Goal: Task Accomplishment & Management: Use online tool/utility

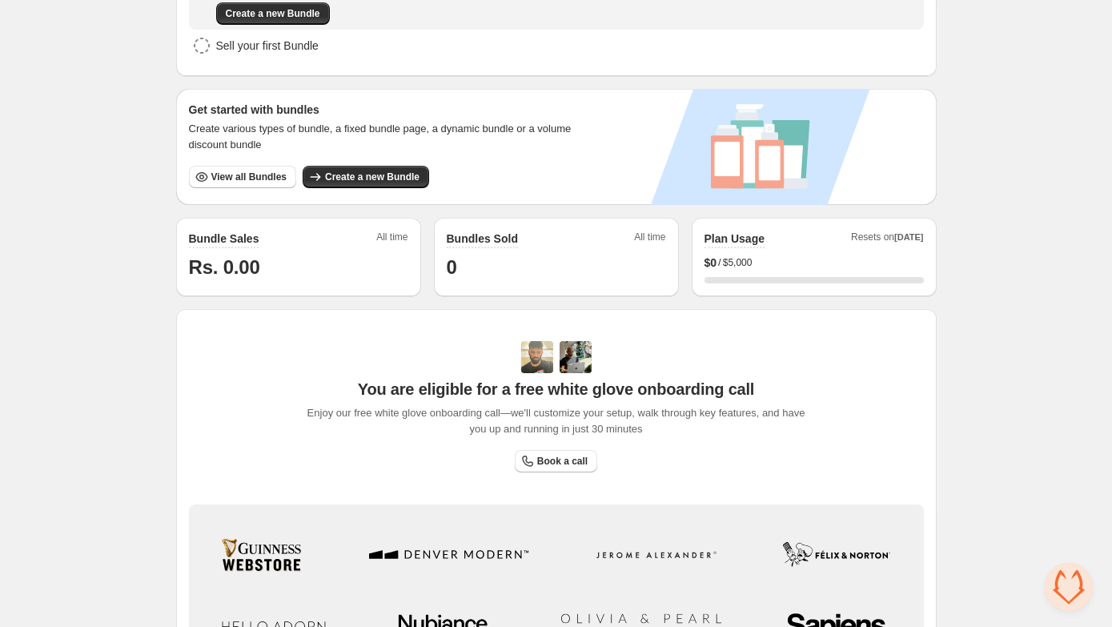
scroll to position [251, 0]
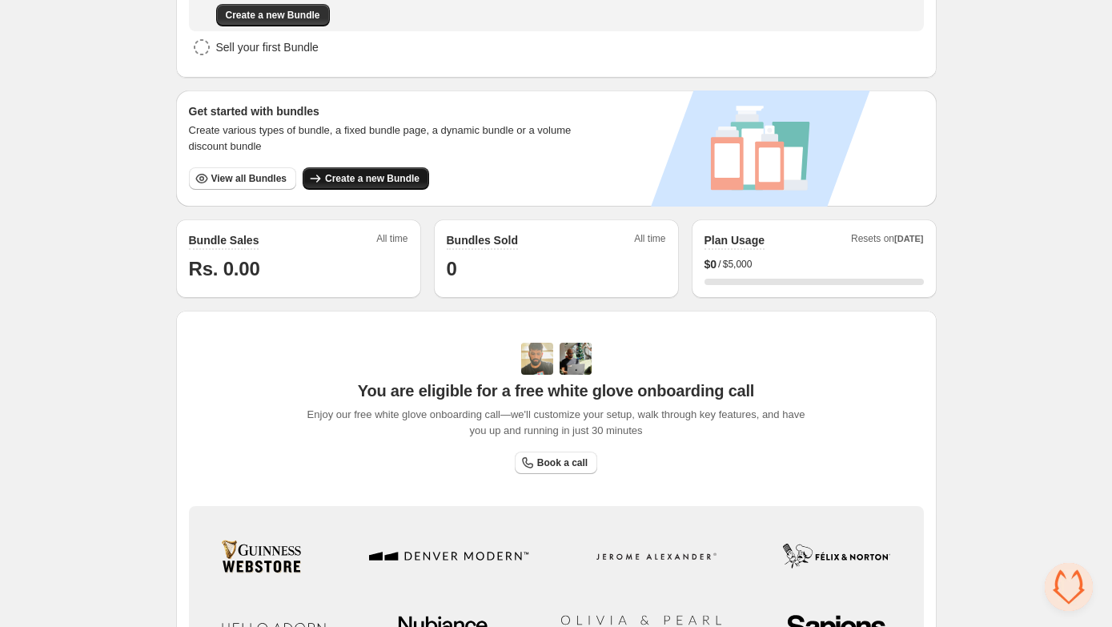
click at [367, 175] on span "Create a new Bundle" at bounding box center [372, 178] width 94 height 13
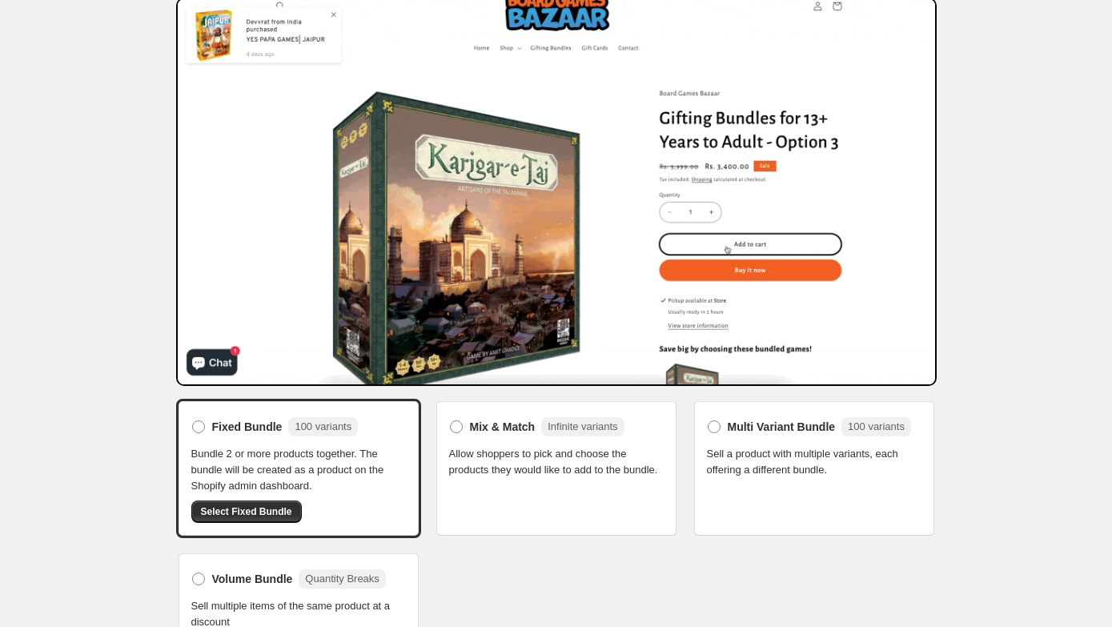
scroll to position [89, 0]
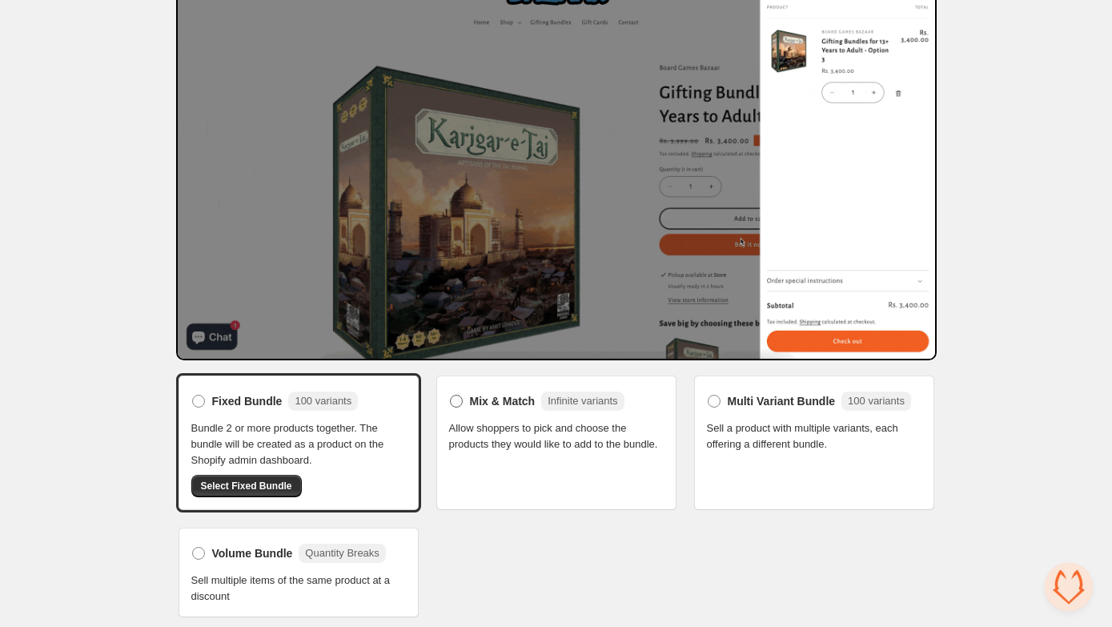
click at [453, 400] on span at bounding box center [456, 401] width 13 height 13
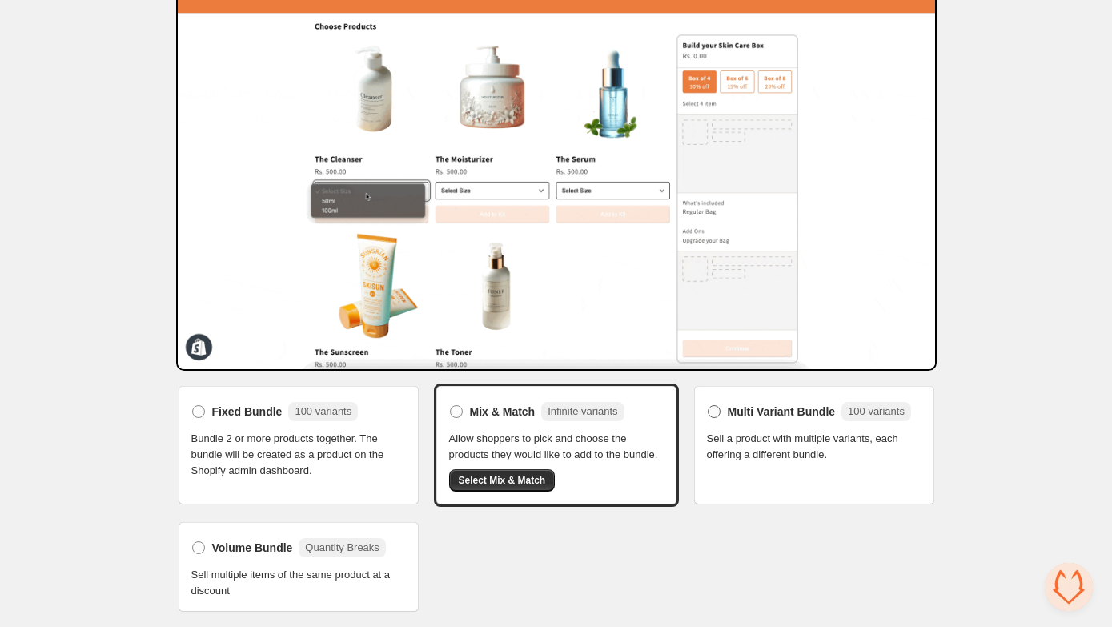
click at [716, 405] on span at bounding box center [714, 411] width 13 height 13
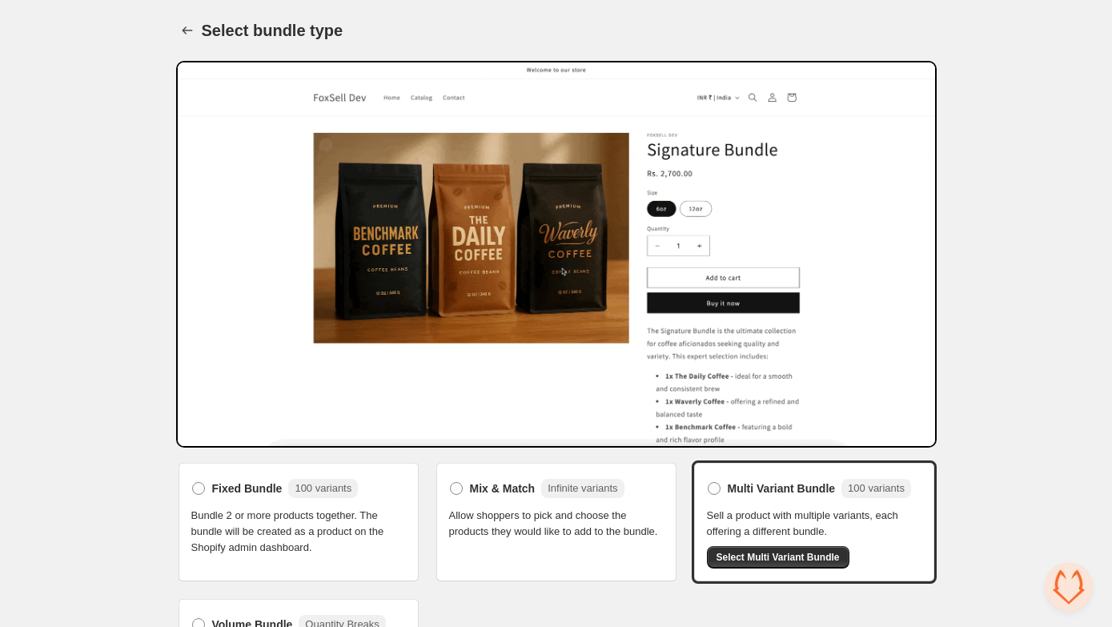
scroll to position [72, 0]
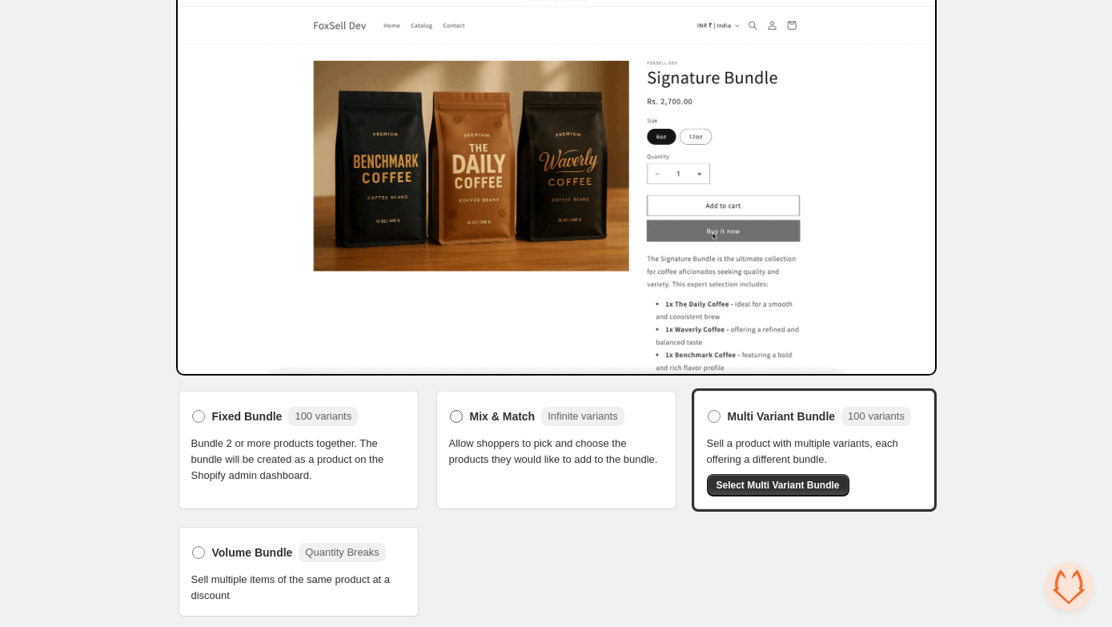
click at [455, 418] on span at bounding box center [456, 416] width 13 height 13
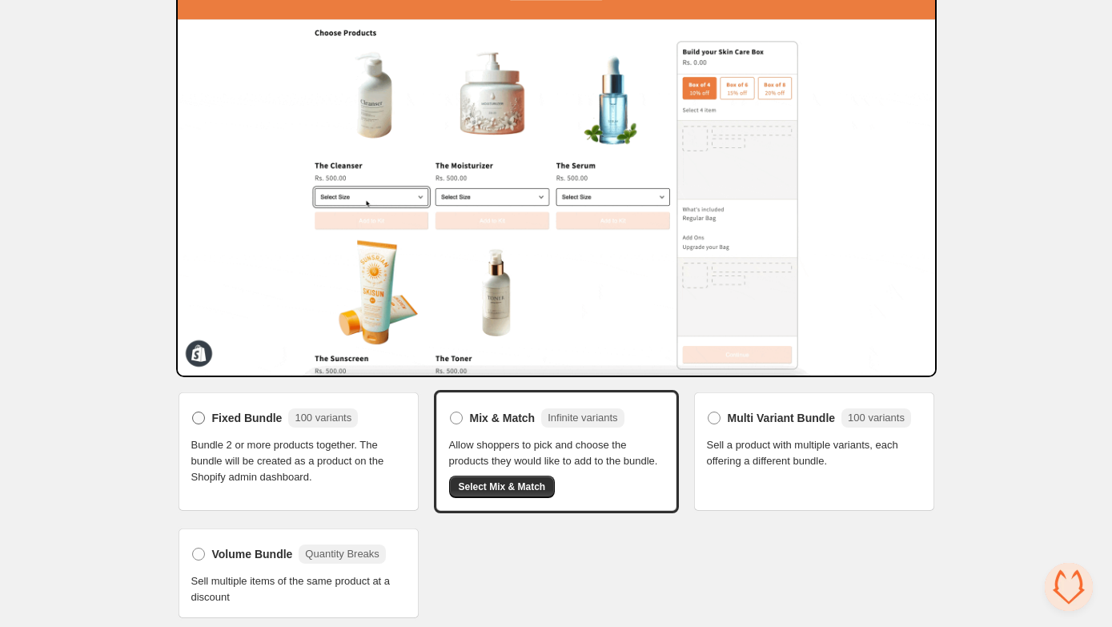
click at [198, 419] on span at bounding box center [198, 418] width 13 height 13
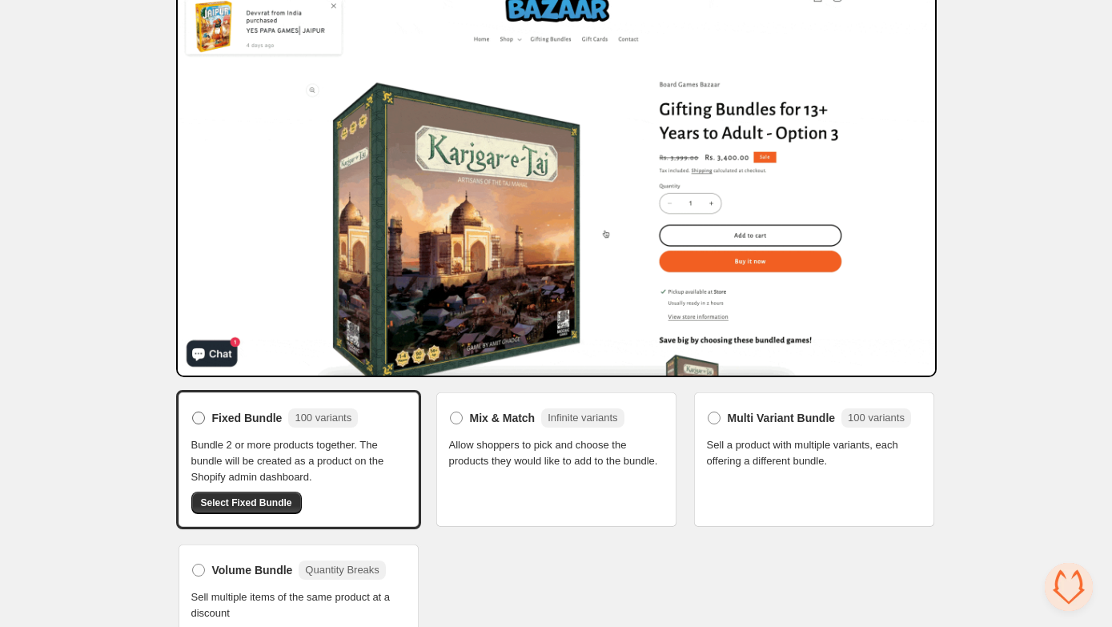
scroll to position [89, 0]
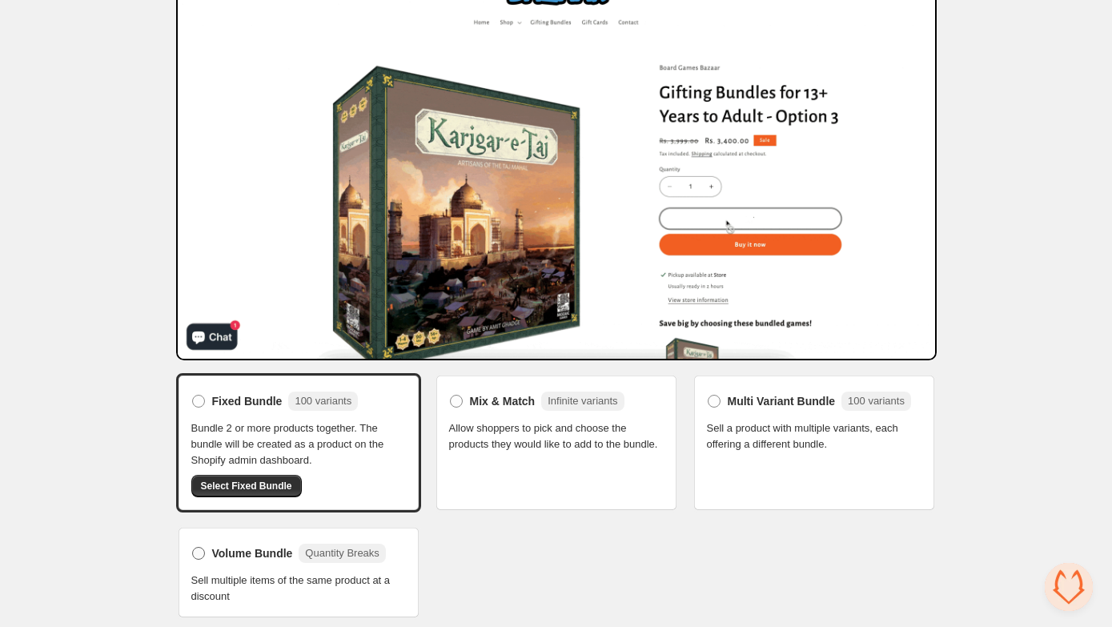
click at [196, 551] on span at bounding box center [198, 553] width 13 height 13
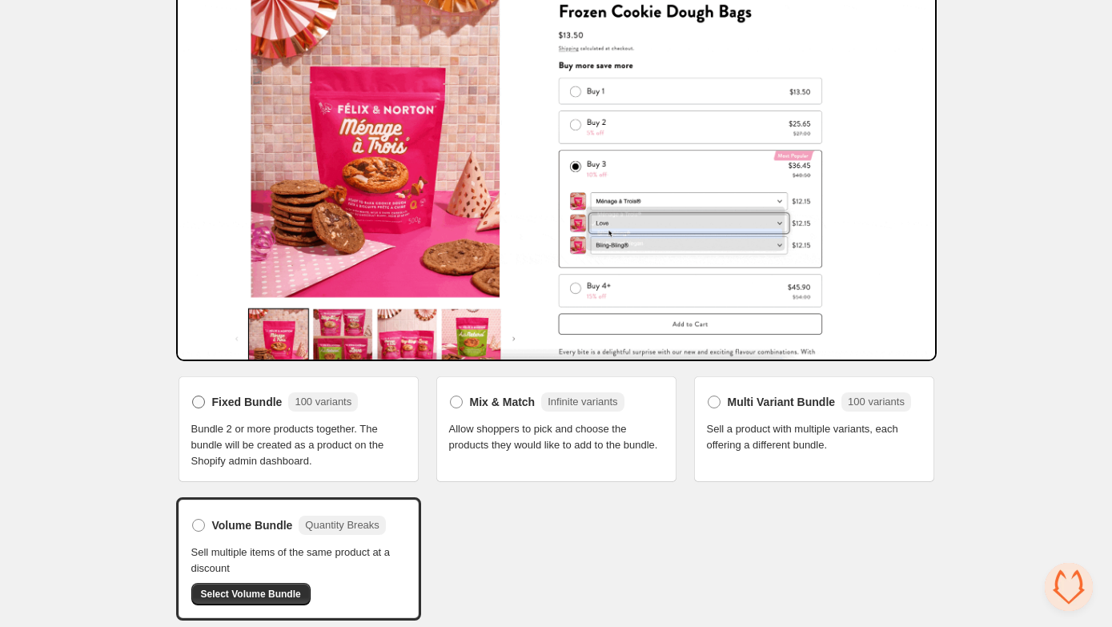
click at [199, 399] on span at bounding box center [198, 402] width 13 height 13
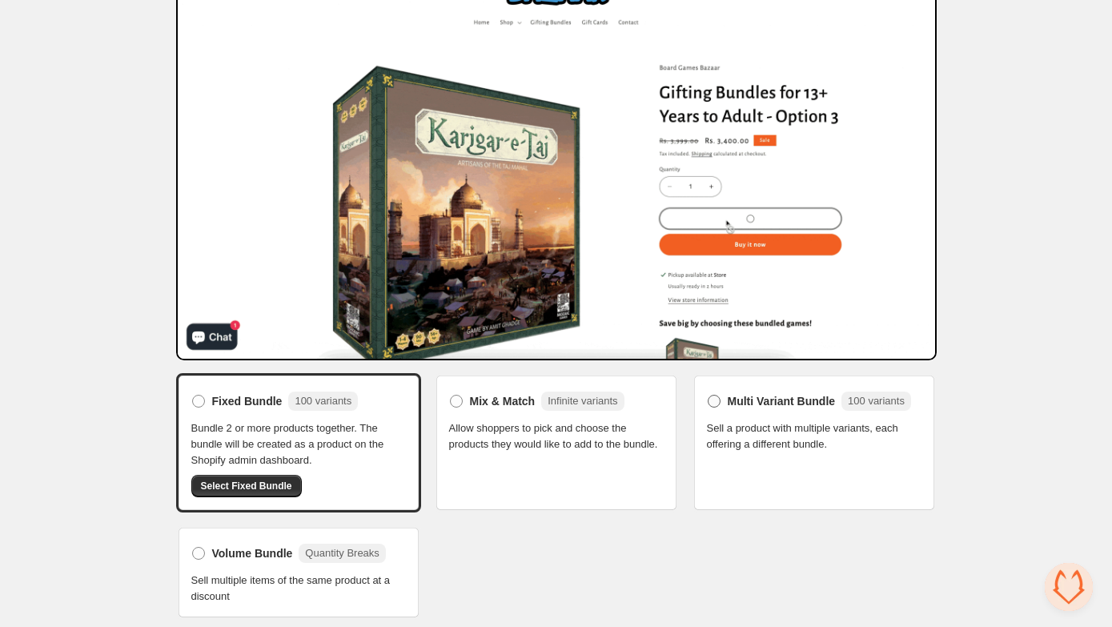
click at [713, 398] on span at bounding box center [714, 401] width 13 height 13
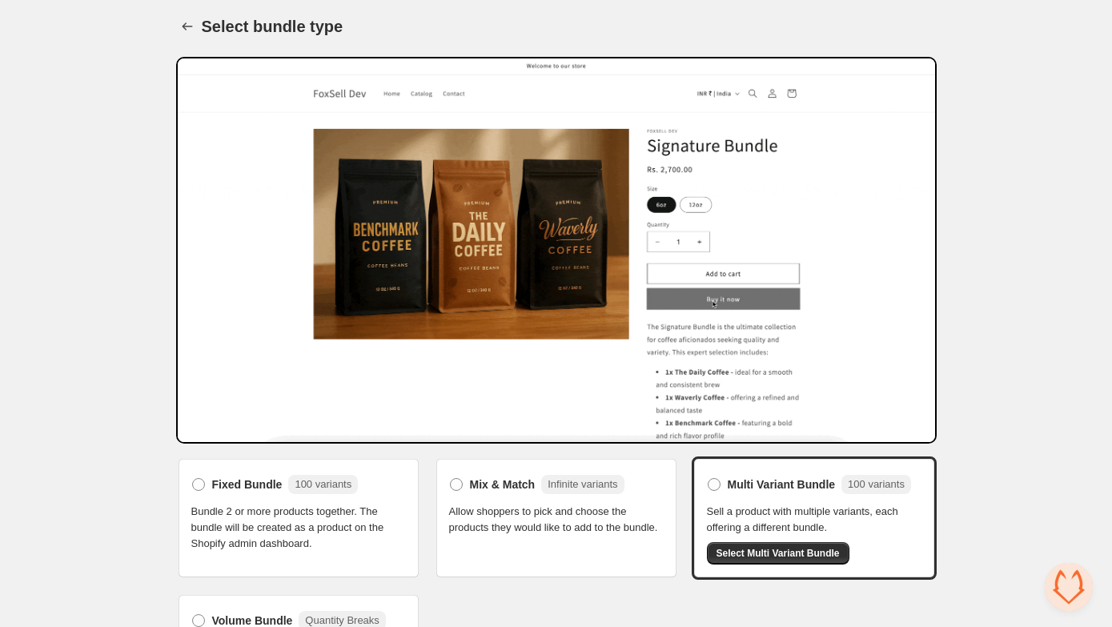
scroll to position [0, 0]
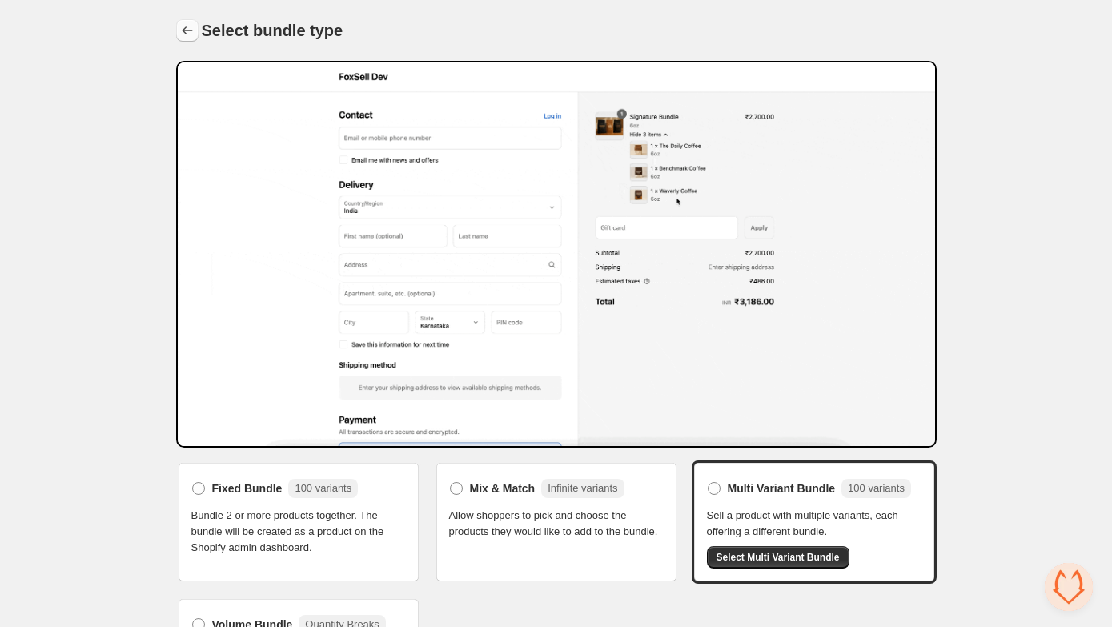
click at [186, 27] on icon "Back" at bounding box center [187, 30] width 16 height 16
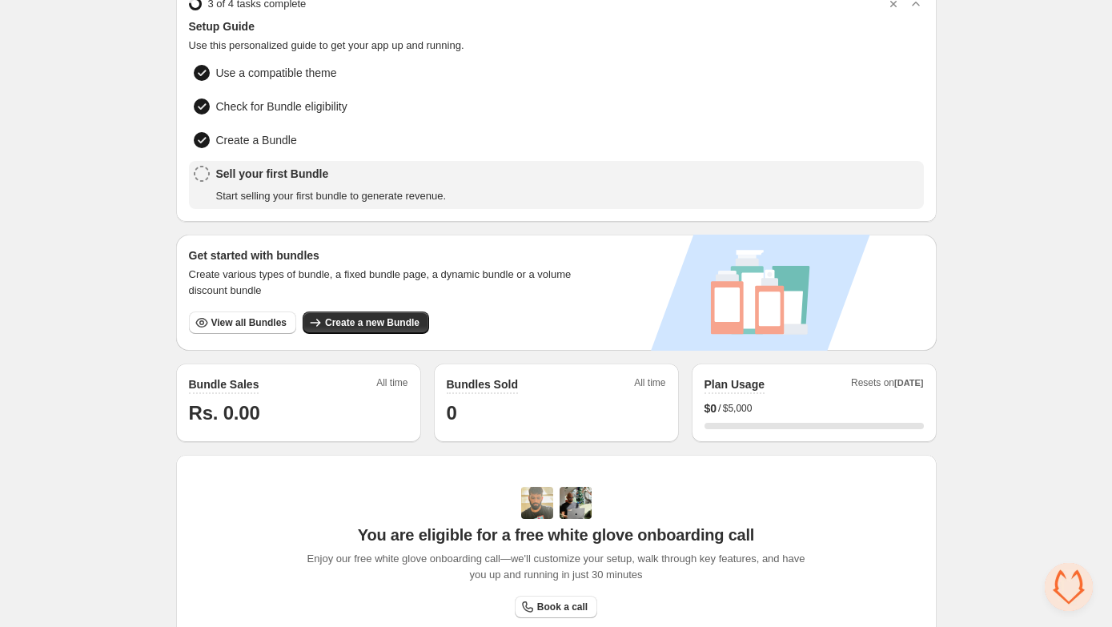
scroll to position [82, 0]
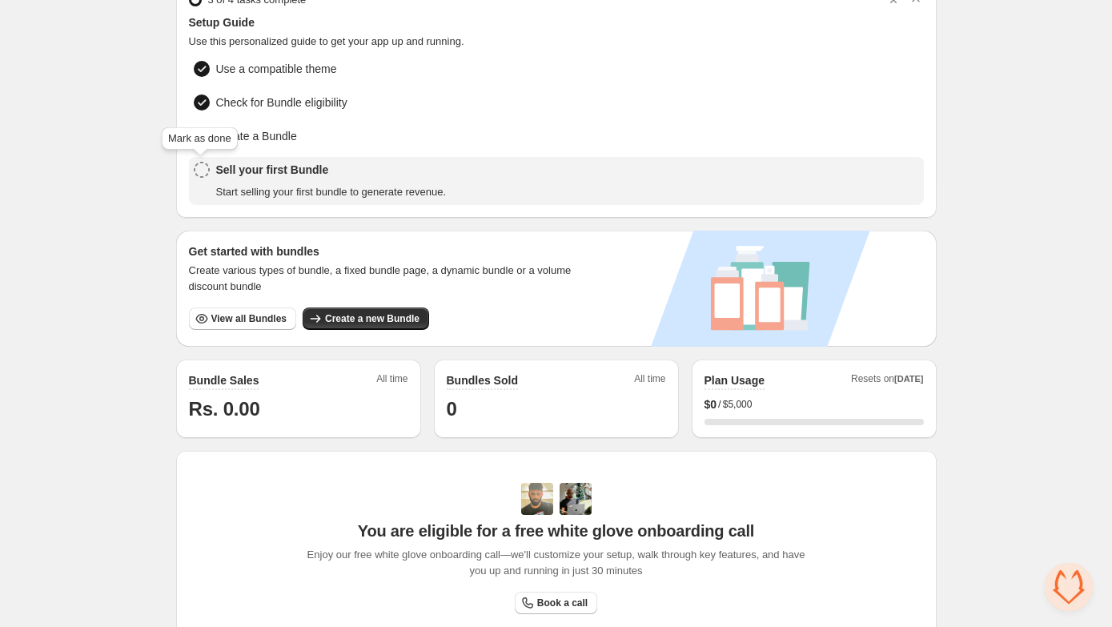
click at [202, 164] on icon at bounding box center [202, 170] width 16 height 16
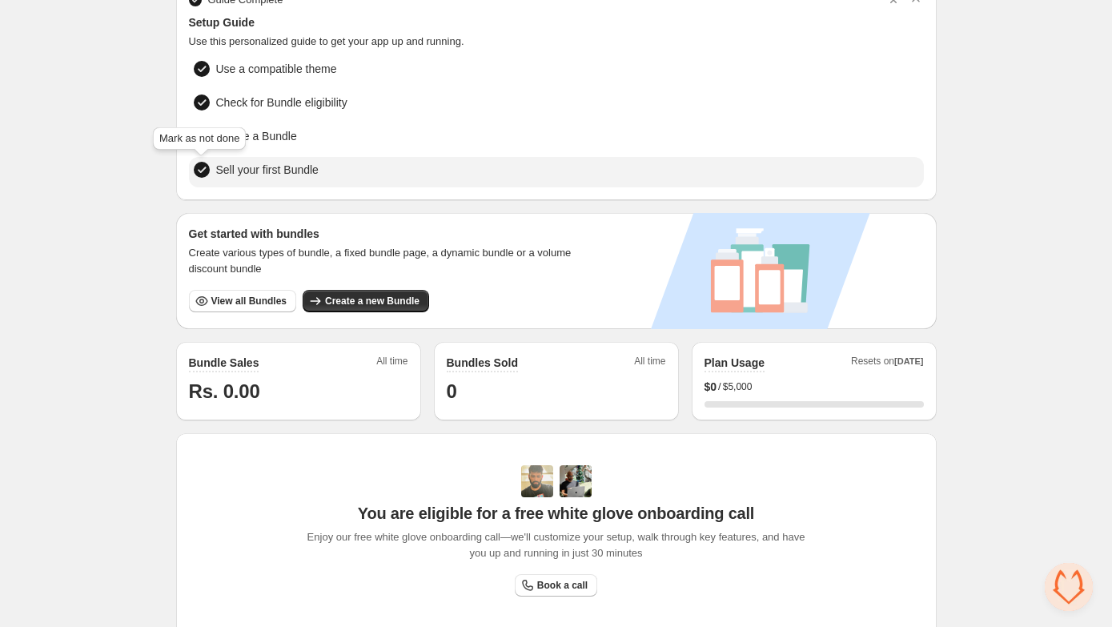
click at [201, 167] on icon at bounding box center [202, 170] width 8 height 6
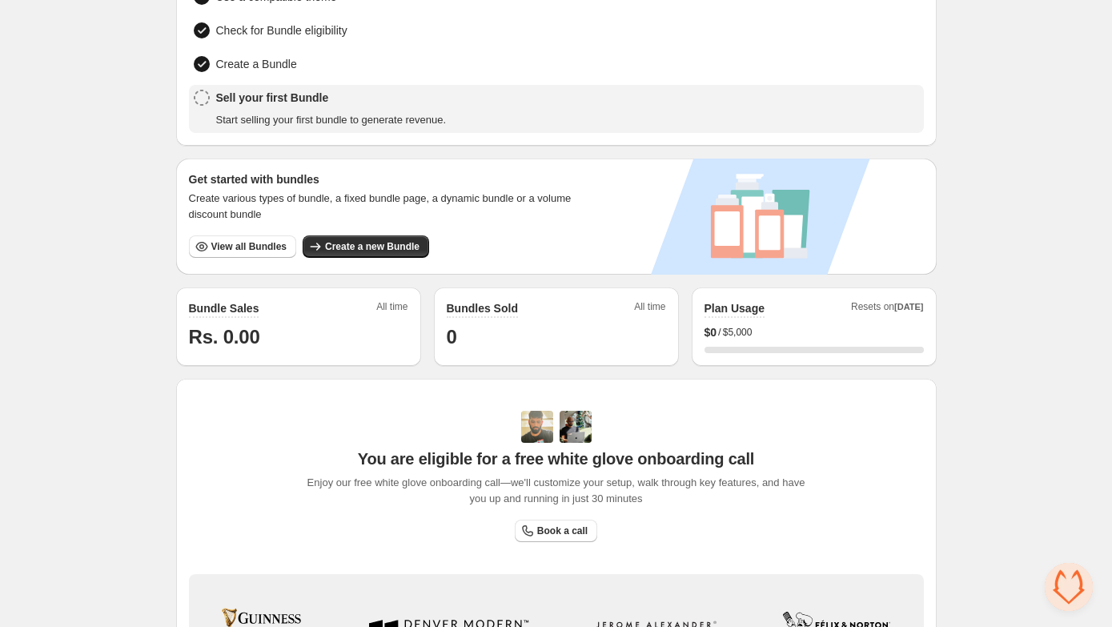
scroll to position [0, 0]
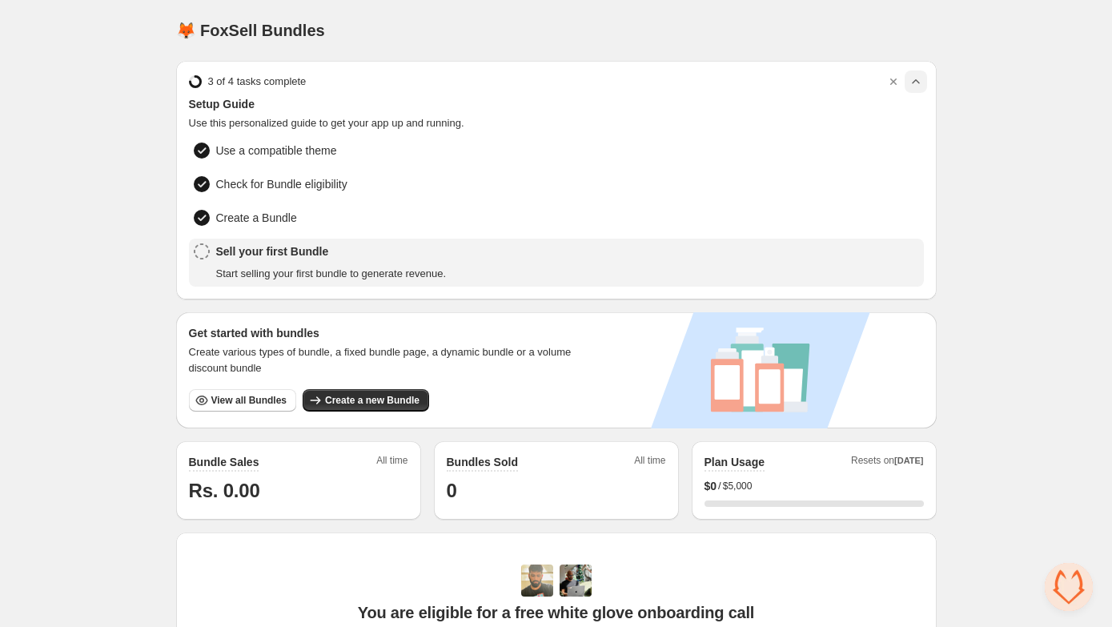
click at [918, 82] on icon "button" at bounding box center [915, 81] width 7 height 4
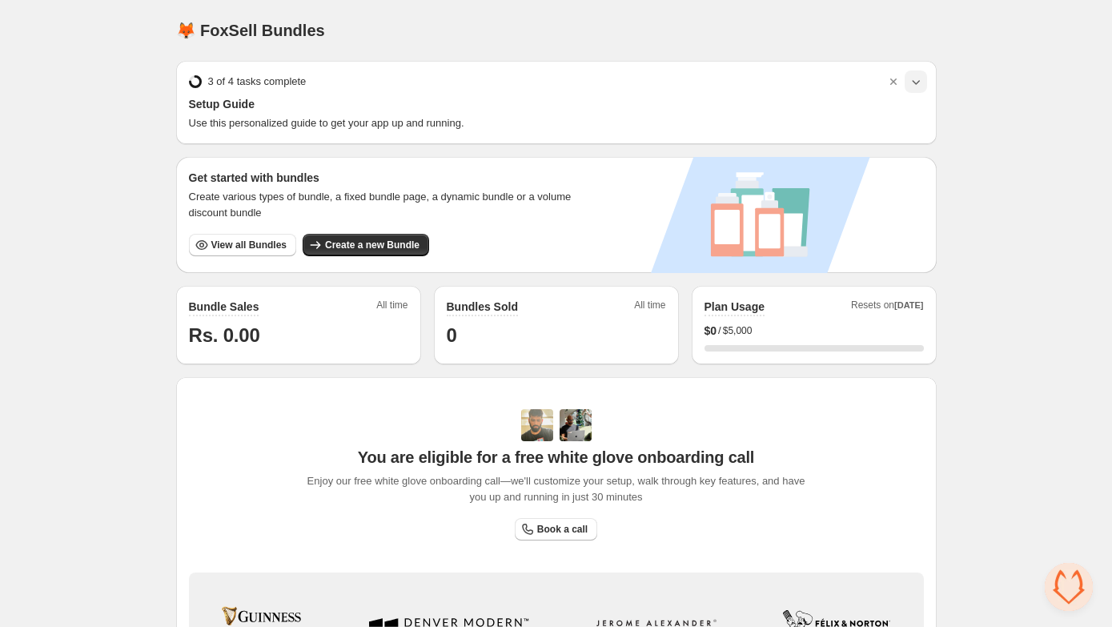
click at [918, 82] on icon "button" at bounding box center [916, 82] width 8 height 5
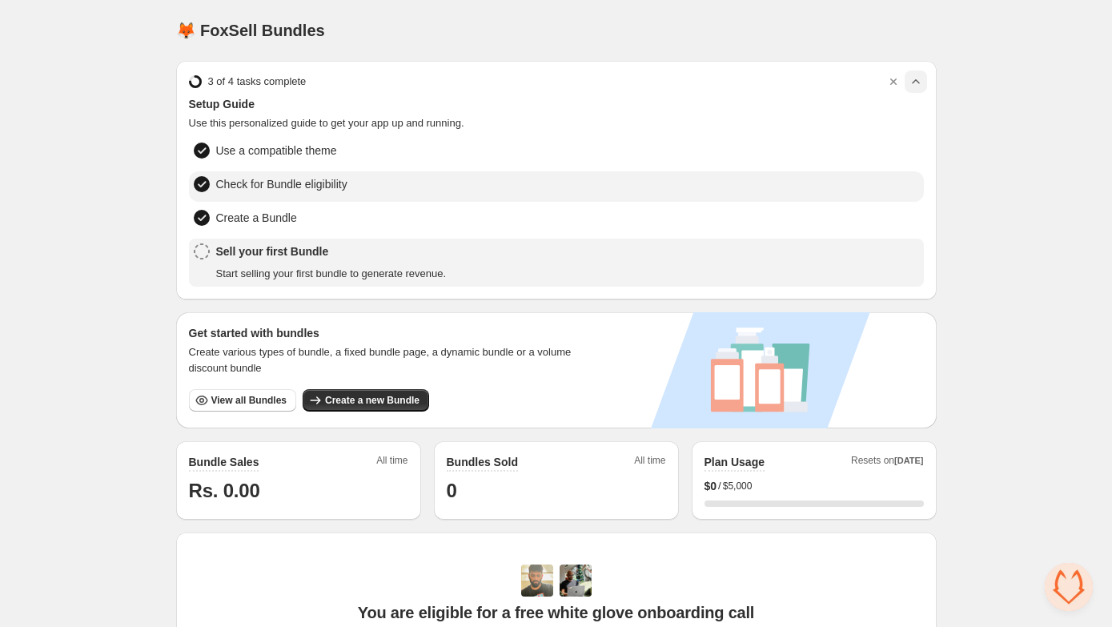
click at [313, 183] on span "Check for Bundle eligibility" at bounding box center [281, 184] width 131 height 16
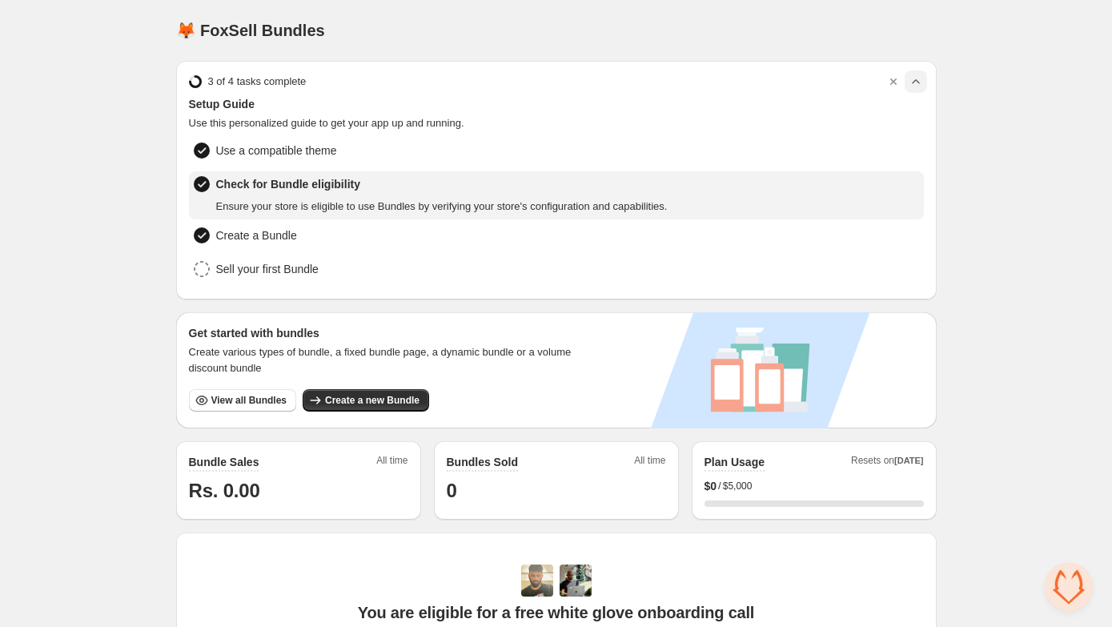
click at [299, 204] on span "Ensure your store is eligible to use Bundles by verifying your store's configur…" at bounding box center [442, 207] width 452 height 16
click at [202, 180] on circle at bounding box center [202, 184] width 16 height 16
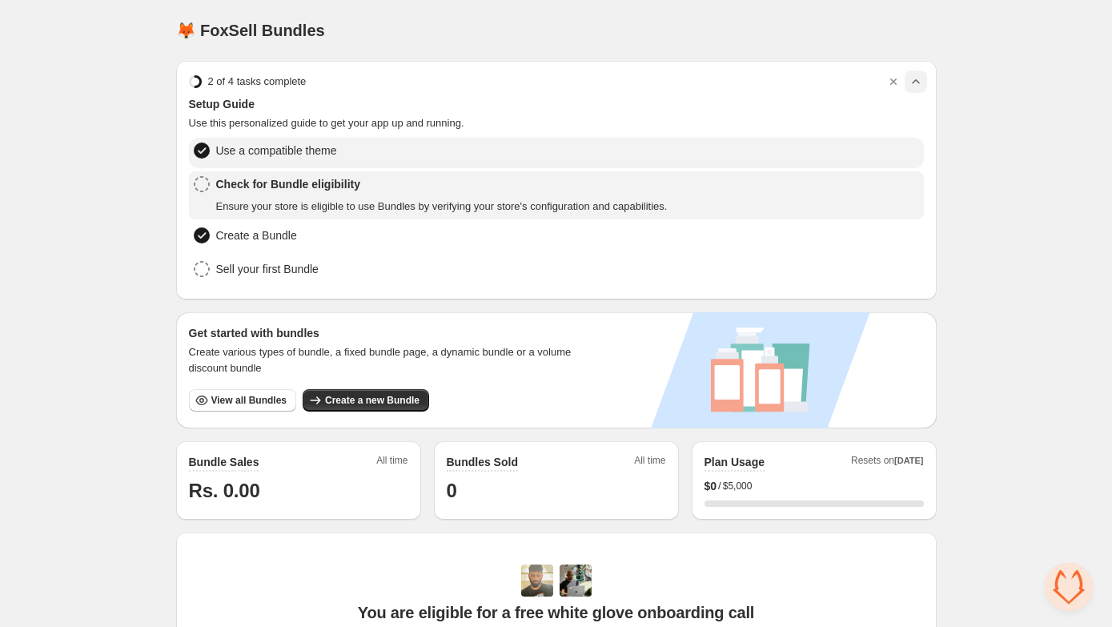
click at [269, 147] on span "Use a compatible theme" at bounding box center [276, 151] width 121 height 16
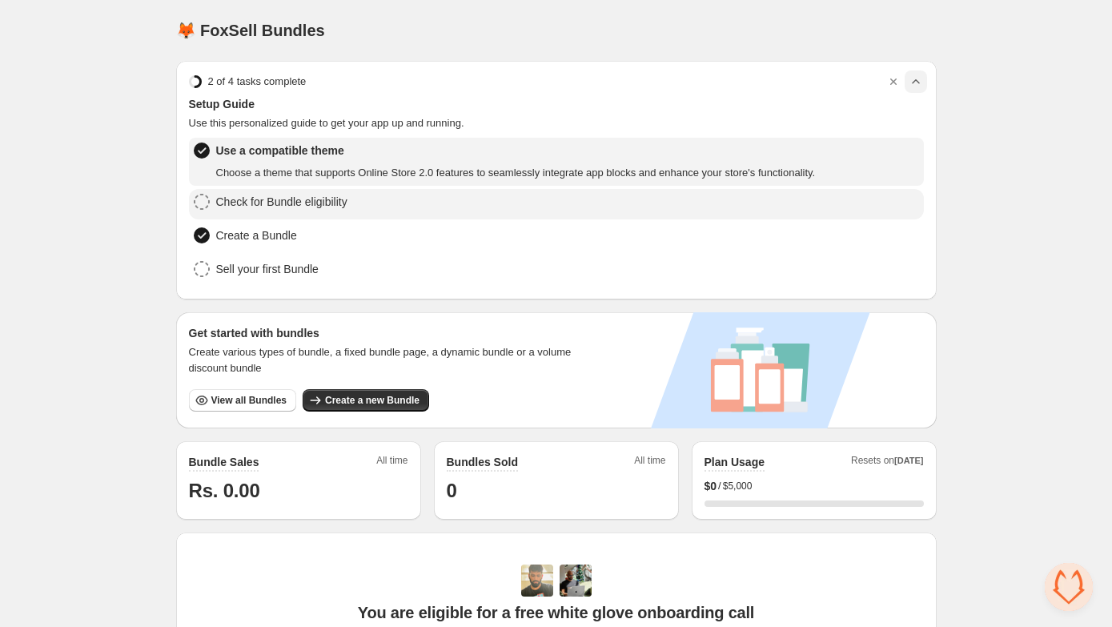
click at [274, 199] on span "Check for Bundle eligibility" at bounding box center [281, 202] width 131 height 16
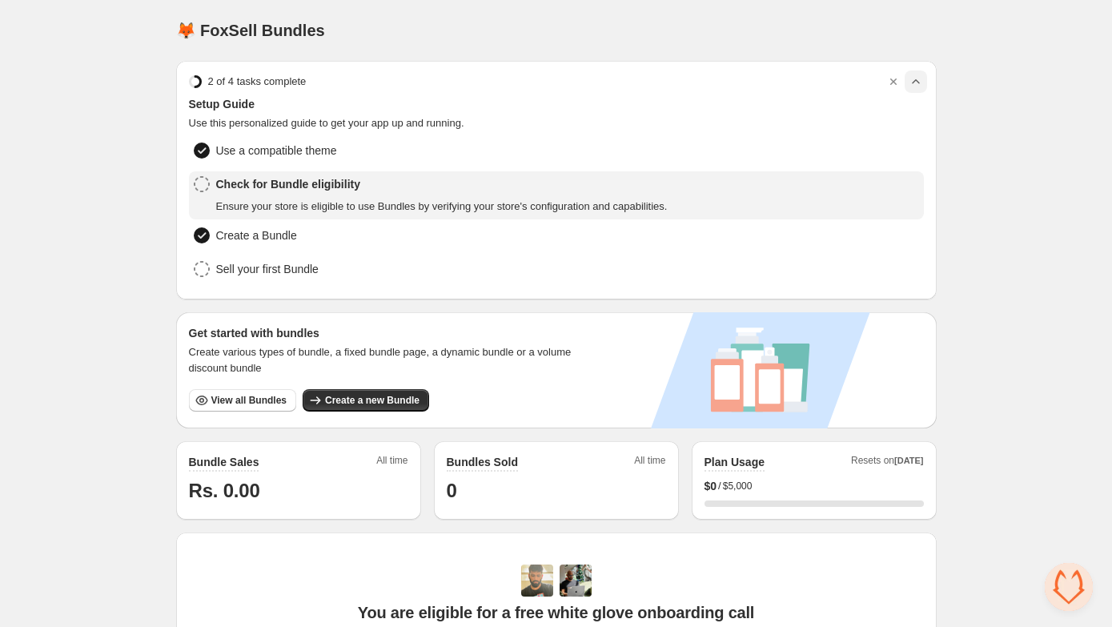
click at [371, 196] on div "Check for Bundle eligibility Ensure your store is eligible to use Bundles by ve…" at bounding box center [442, 195] width 452 height 38
click at [294, 183] on span "Check for Bundle eligibility" at bounding box center [442, 184] width 452 height 16
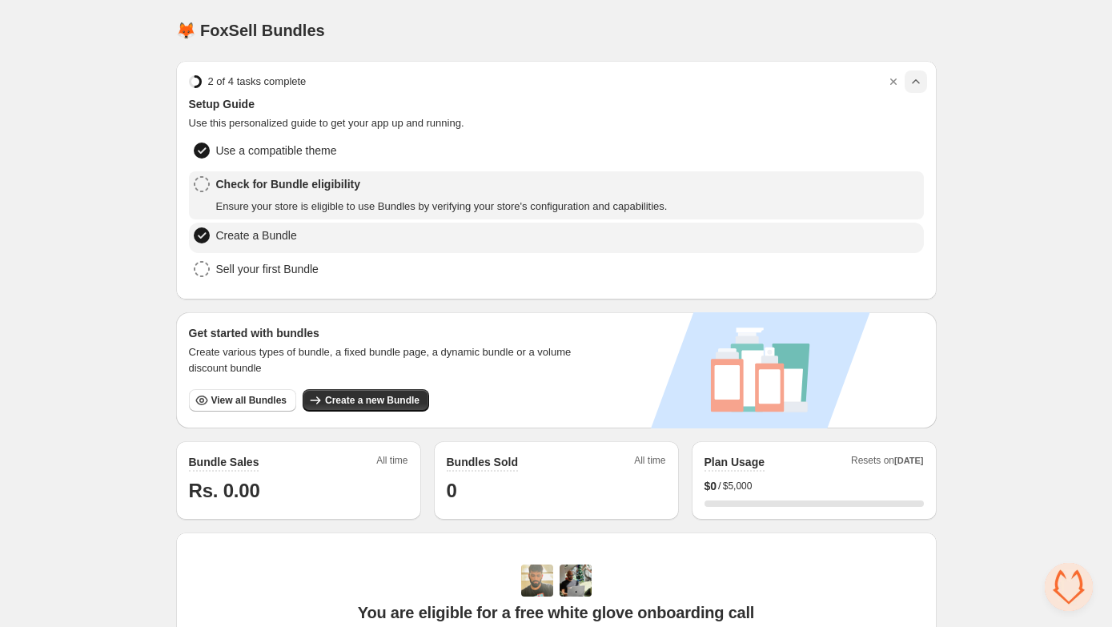
click at [273, 235] on span "Create a Bundle" at bounding box center [256, 235] width 81 height 16
